Goal: Navigation & Orientation: Find specific page/section

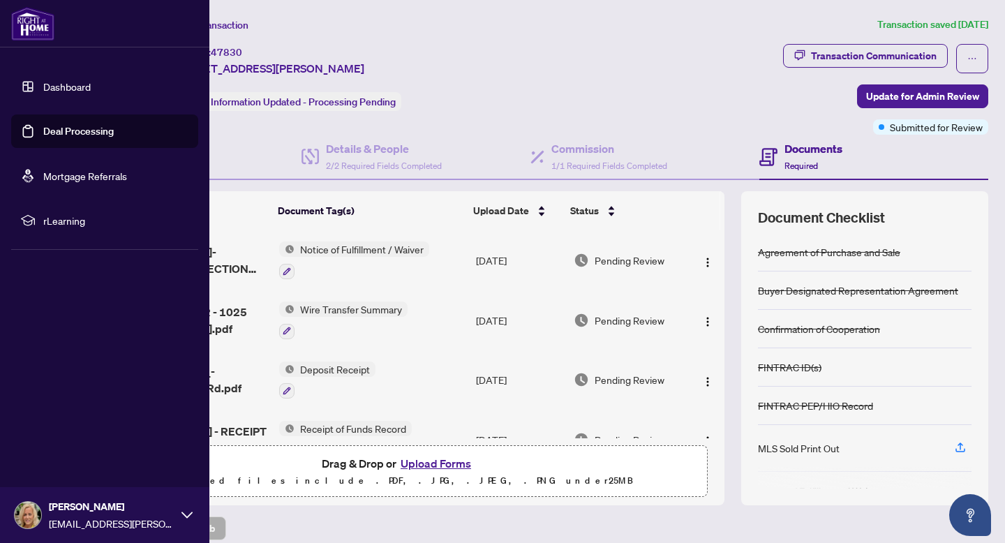
click at [43, 80] on link "Dashboard" at bounding box center [66, 86] width 47 height 13
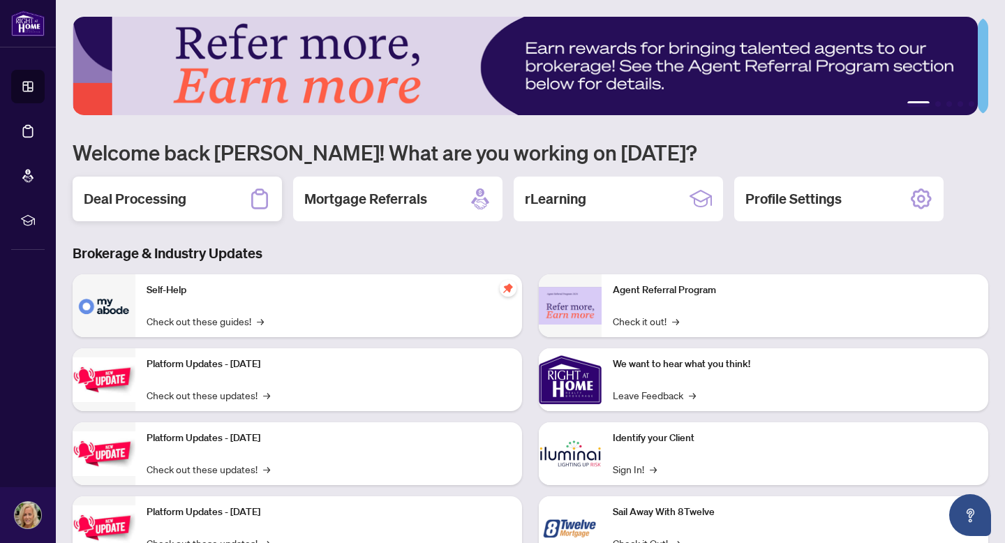
click at [149, 196] on h2 "Deal Processing" at bounding box center [135, 199] width 103 height 20
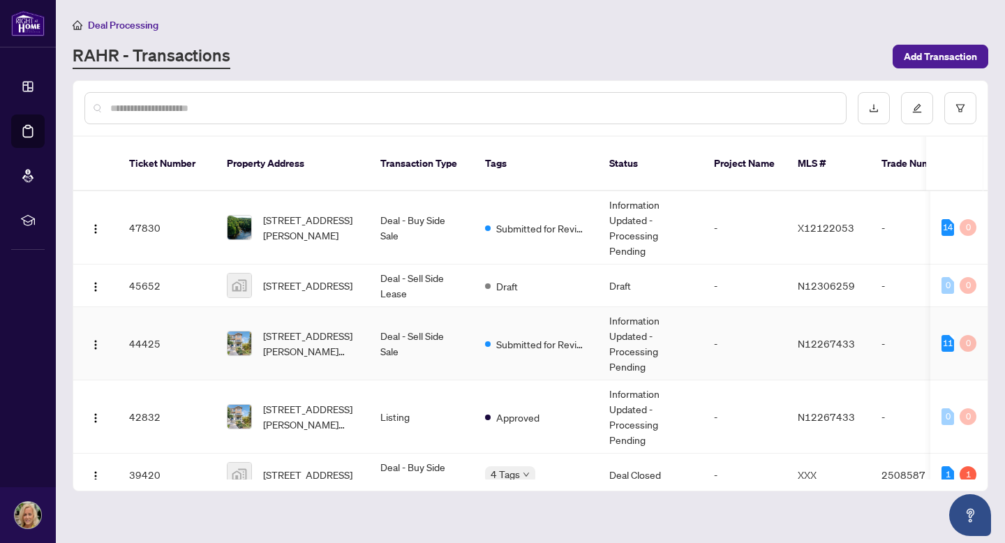
scroll to position [21, 0]
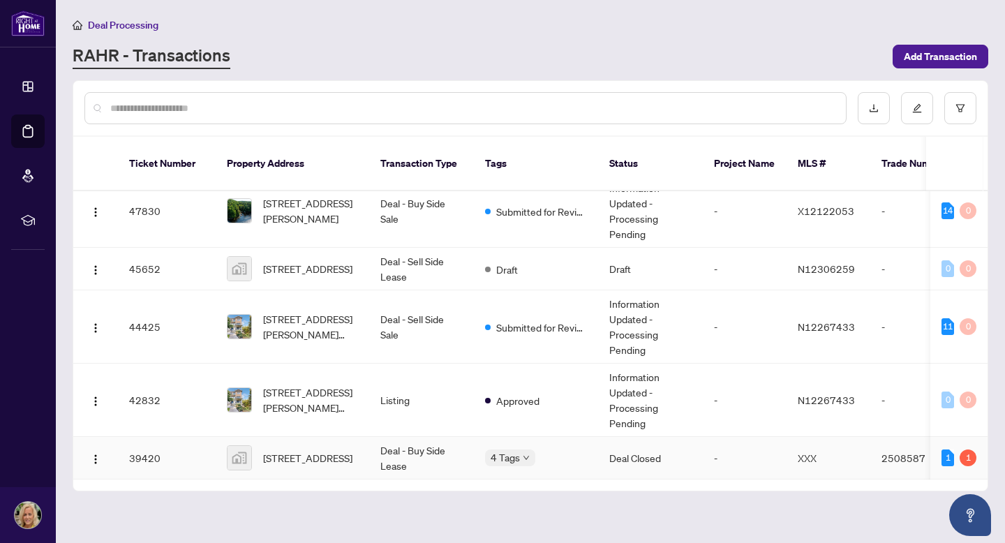
click at [604, 437] on td "Deal Closed" at bounding box center [650, 458] width 105 height 43
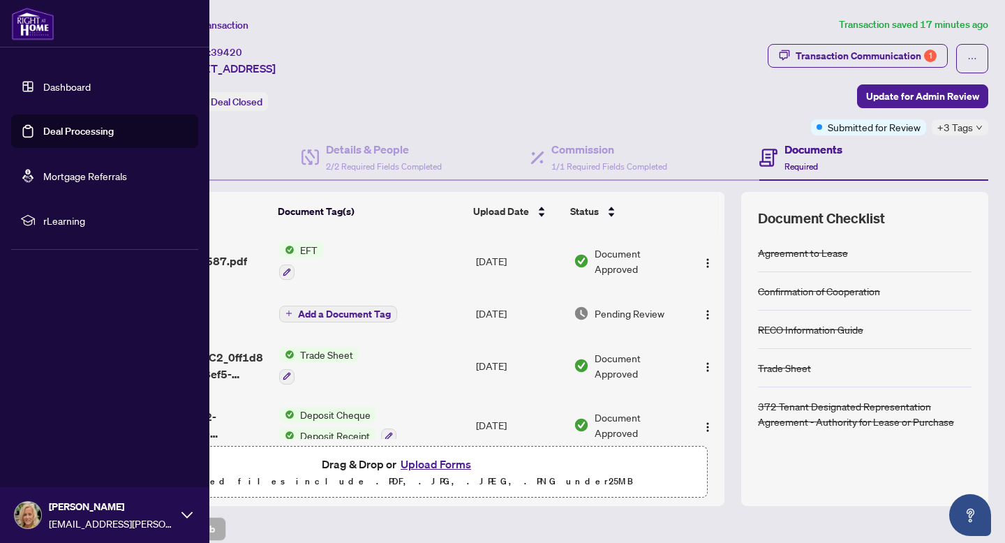
click at [43, 91] on link "Dashboard" at bounding box center [66, 86] width 47 height 13
